Goal: Task Accomplishment & Management: Use online tool/utility

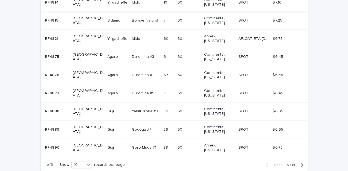
scroll to position [182, 0]
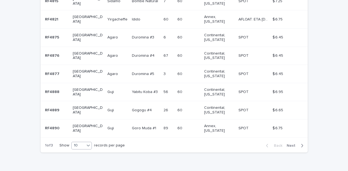
click at [88, 145] on icon at bounding box center [88, 146] width 3 height 2
click at [76, 153] on div "30" at bounding box center [82, 153] width 20 height 7
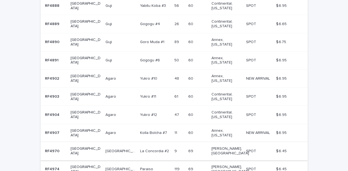
scroll to position [258, 0]
